Goal: Task Accomplishment & Management: Use online tool/utility

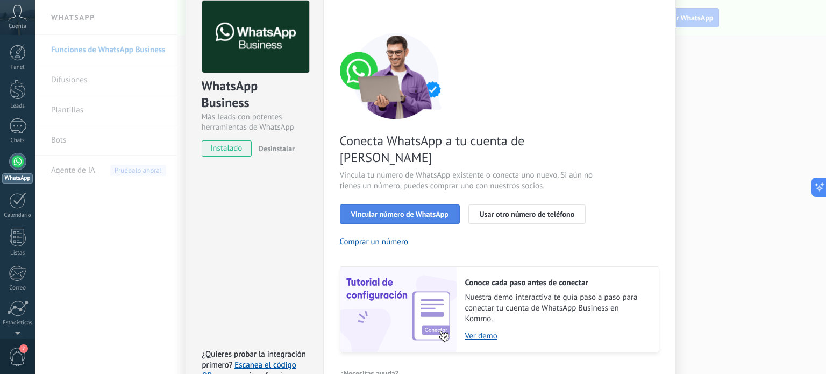
click at [446, 210] on span "Vincular número de WhatsApp" at bounding box center [399, 214] width 97 height 8
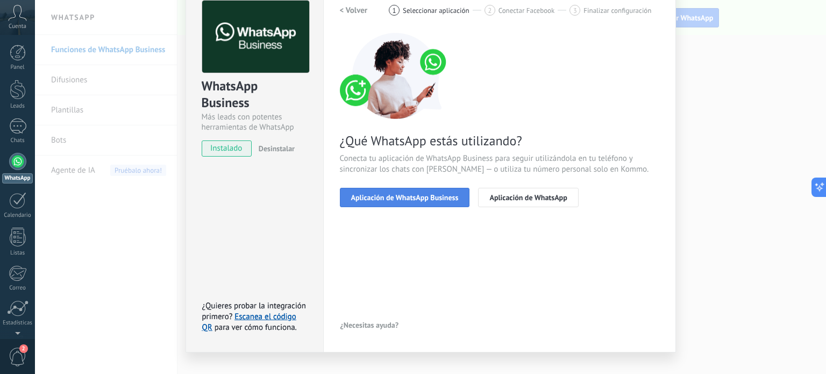
click at [411, 201] on span "Aplicación de WhatsApp Business" at bounding box center [405, 198] width 108 height 8
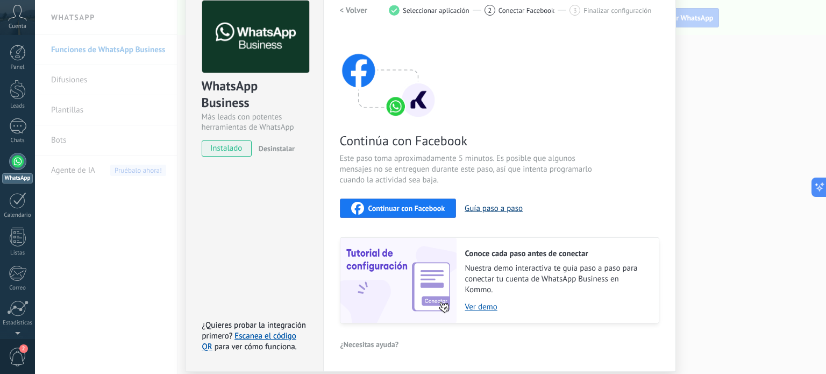
click at [490, 210] on button "Guía paso a paso" at bounding box center [494, 208] width 58 height 10
click at [396, 210] on span "Continuar con Facebook" at bounding box center [406, 208] width 77 height 8
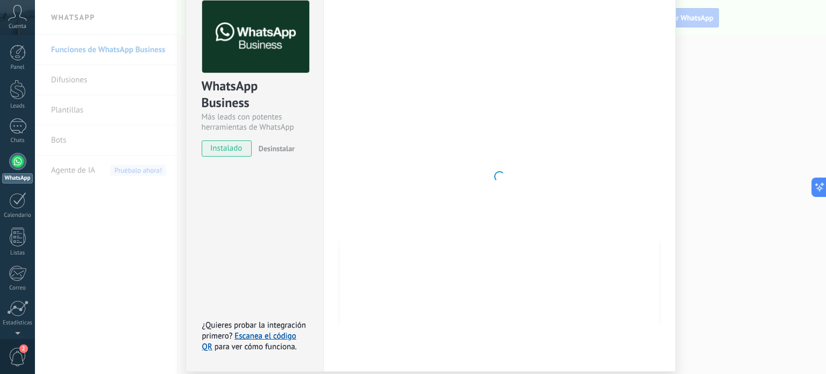
click at [727, 58] on div "WhatsApp Business Más leads con potentes herramientas de WhatsApp instalado Des…" at bounding box center [430, 187] width 791 height 374
